Goal: Task Accomplishment & Management: Use online tool/utility

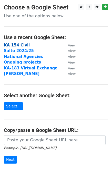
click at [14, 43] on strong "KA 154 Civil" at bounding box center [17, 45] width 26 height 5
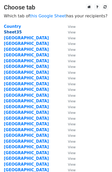
click at [16, 30] on strong "Sheet35" at bounding box center [13, 32] width 18 height 5
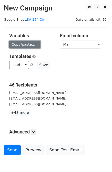
click at [30, 44] on link "Copy/paste..." at bounding box center [24, 45] width 31 height 8
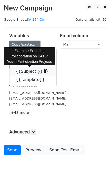
click at [28, 68] on link "{{Subject }}" at bounding box center [32, 71] width 47 height 8
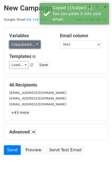
click at [20, 48] on link "Copy/paste..." at bounding box center [24, 45] width 31 height 8
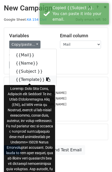
click at [24, 78] on link "{{Template}}" at bounding box center [32, 80] width 47 height 8
